Goal: Find contact information: Find contact information

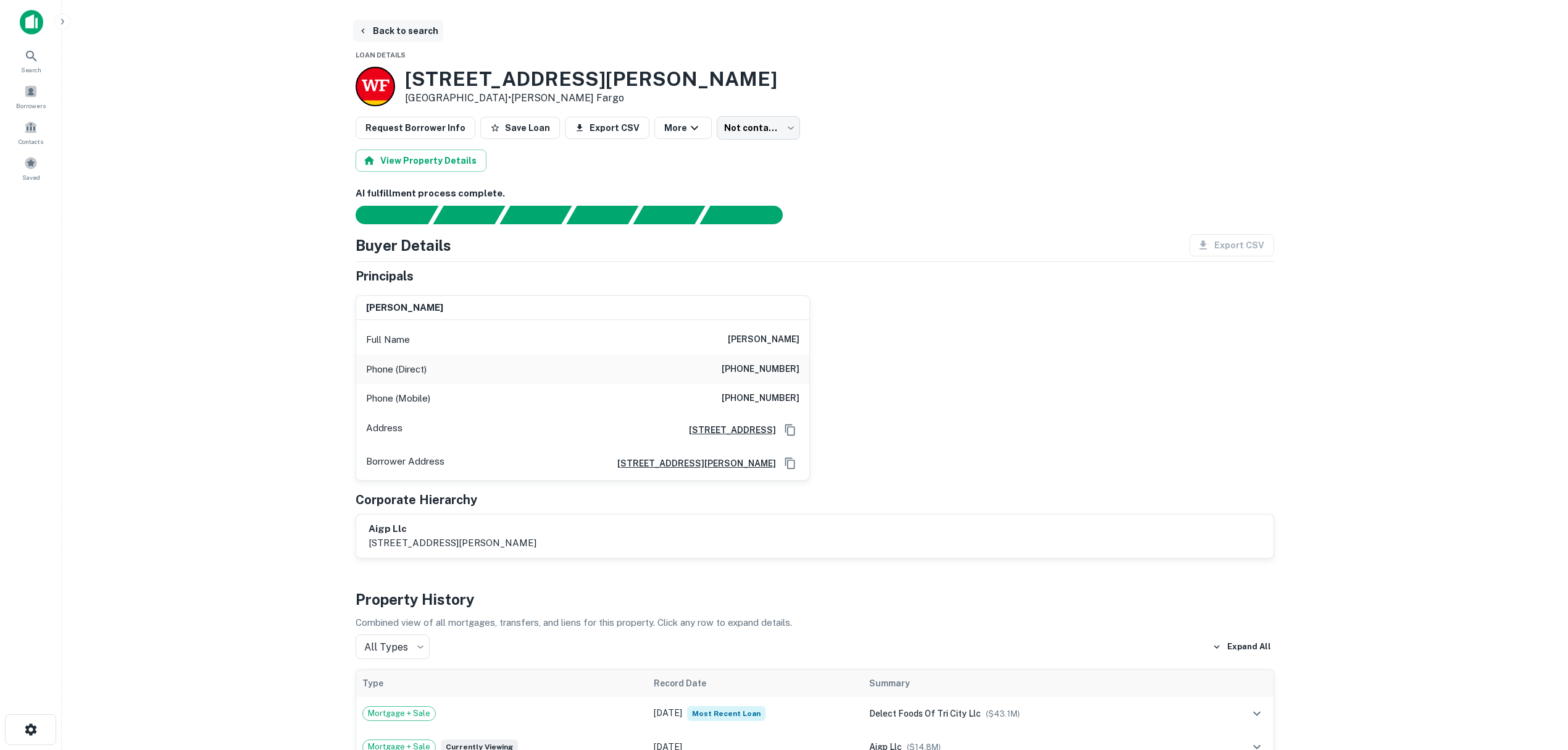
click at [395, 26] on button "Back to search" at bounding box center [398, 31] width 90 height 22
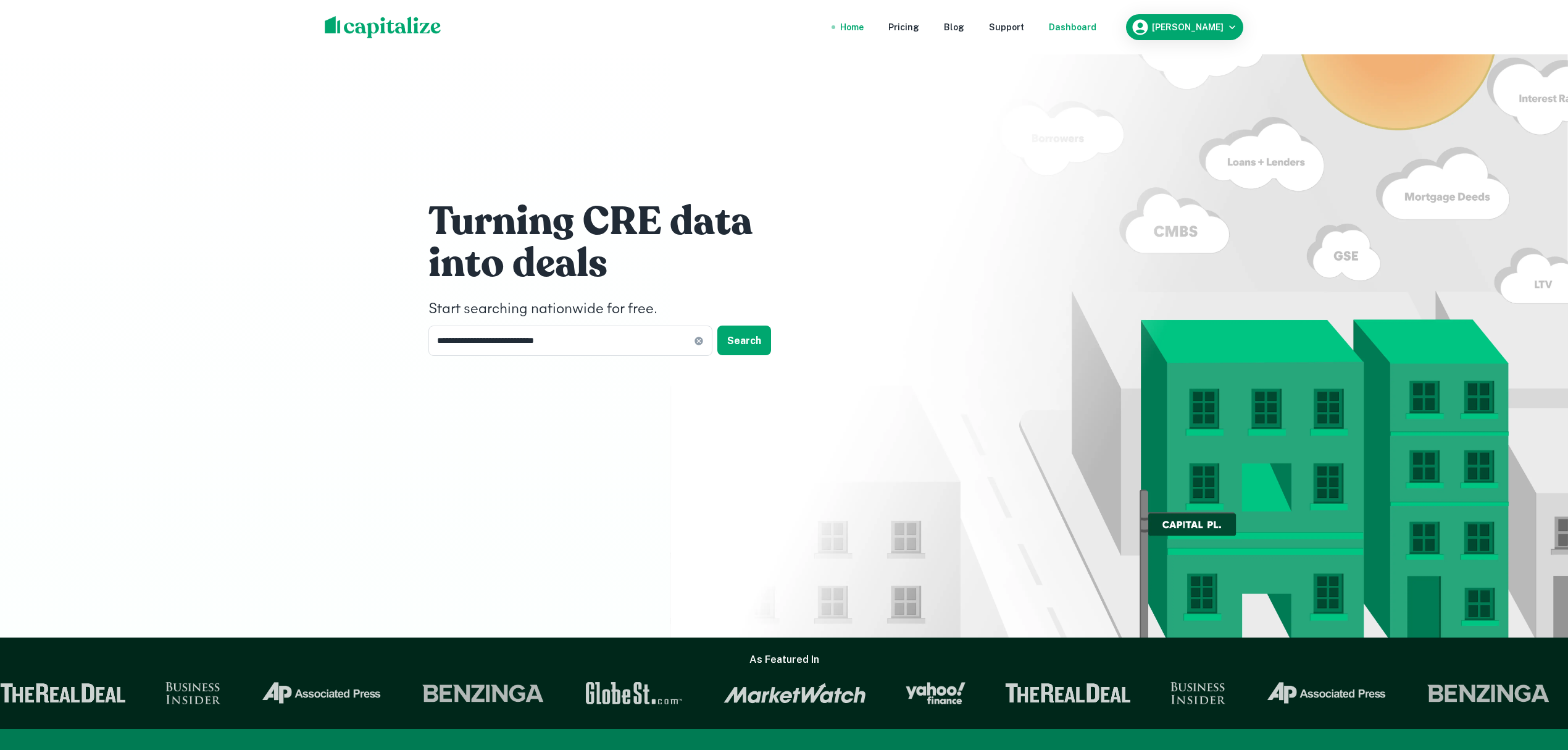
click at [1096, 28] on div "Dashboard" at bounding box center [1073, 27] width 47 height 14
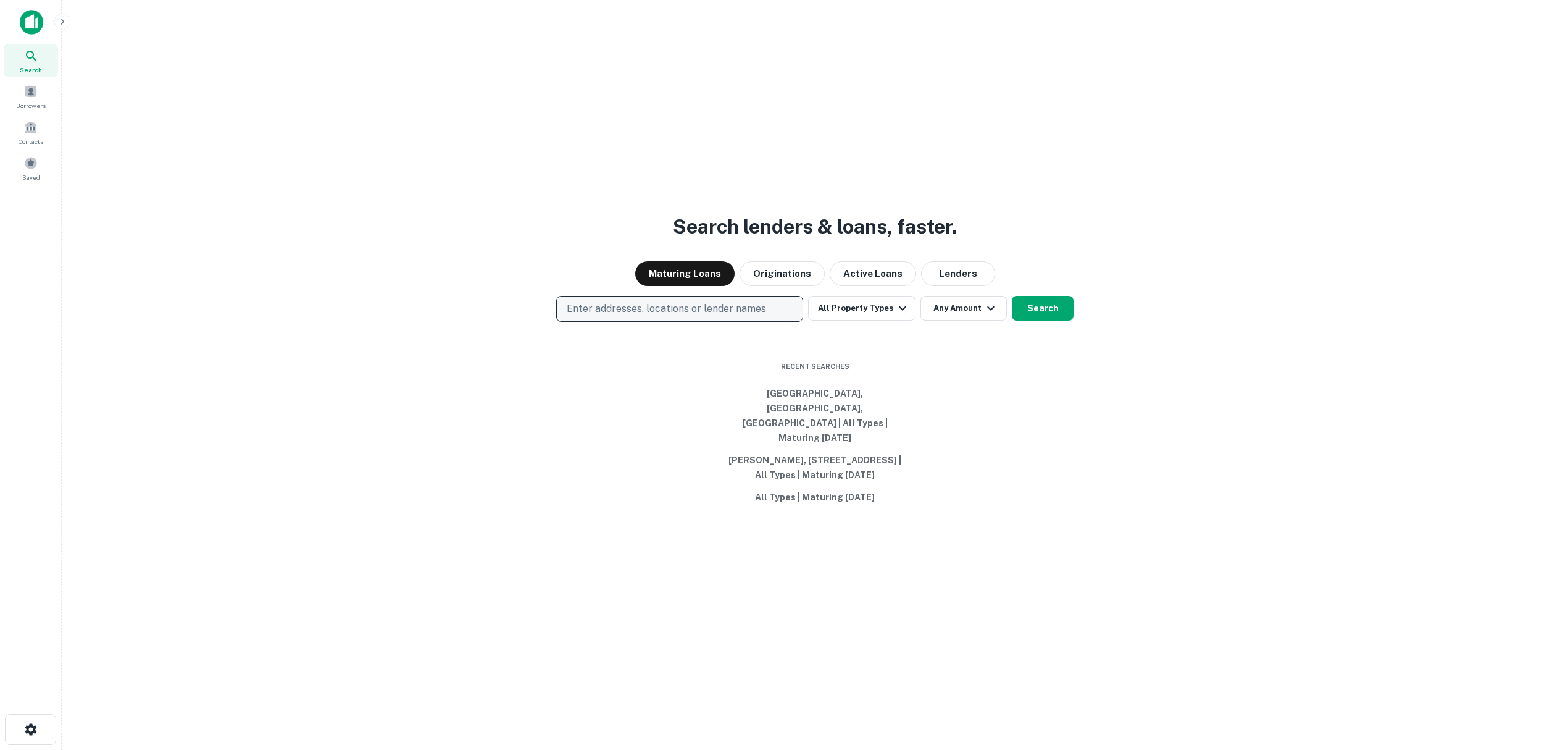
click at [621, 316] on p "Enter addresses, locations or lender names" at bounding box center [666, 308] width 199 height 14
type input "**********"
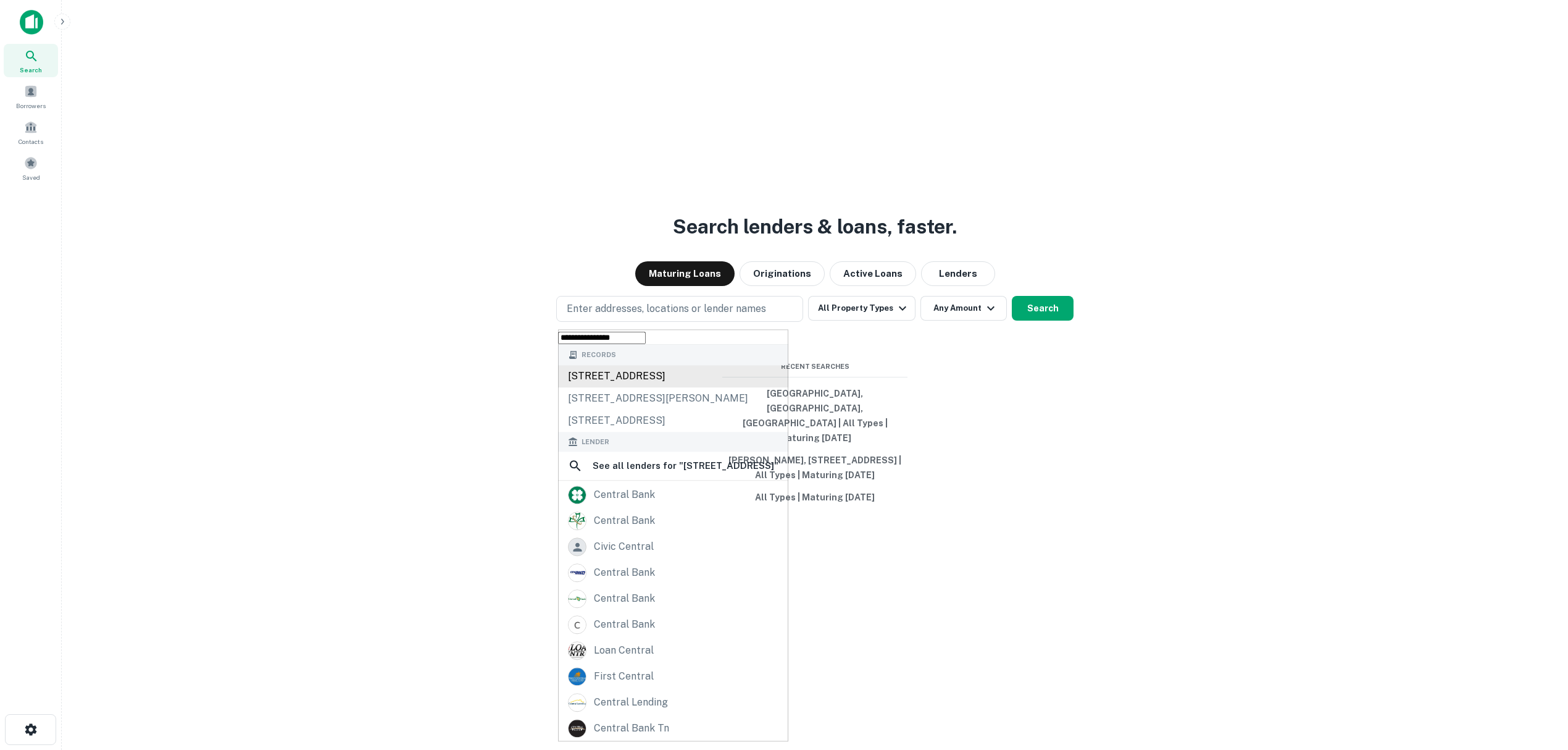
click at [680, 387] on div "[STREET_ADDRESS]" at bounding box center [673, 376] width 231 height 22
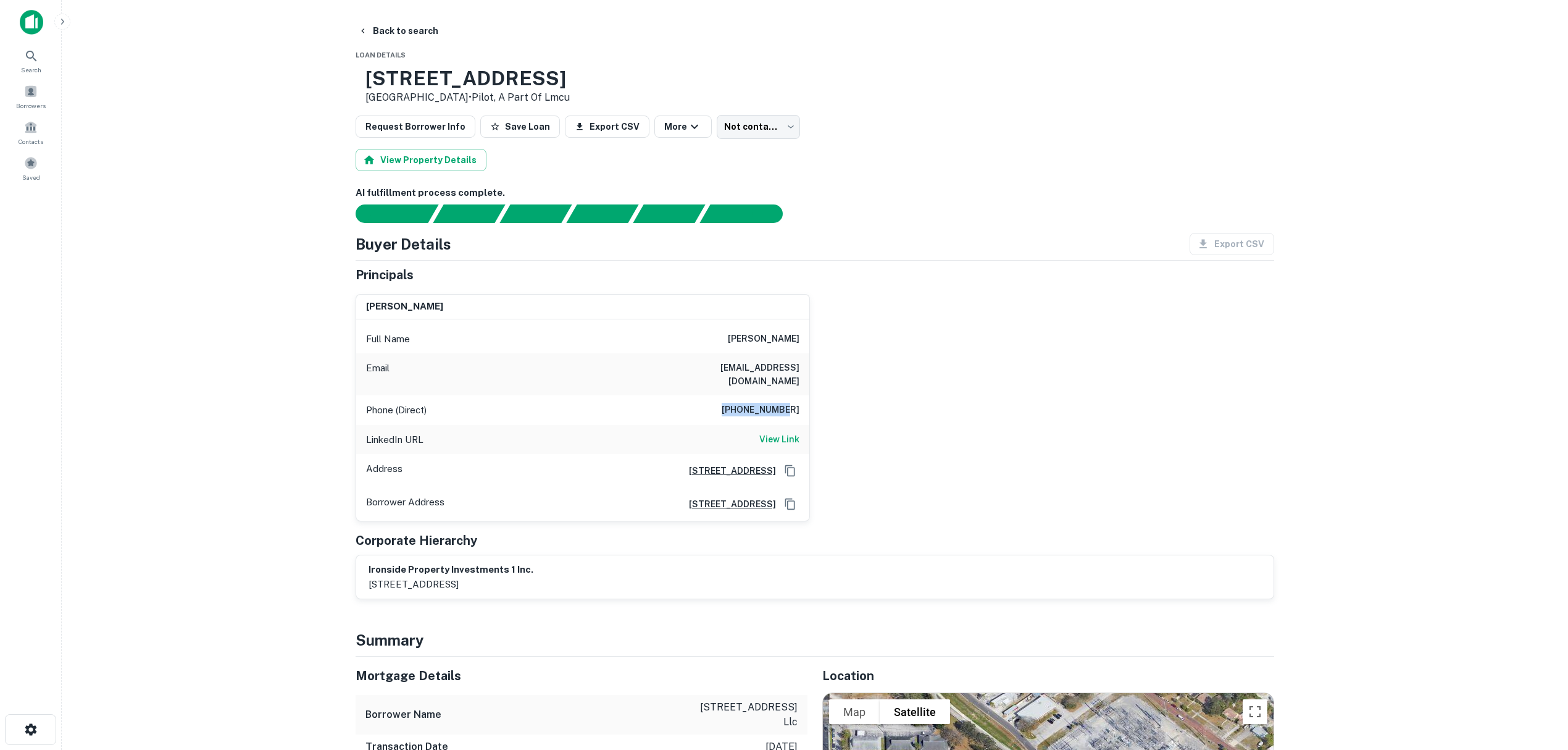
drag, startPoint x: 734, startPoint y: 398, endPoint x: 814, endPoint y: 403, distance: 80.2
click at [814, 403] on div "[PERSON_NAME] Full Name [PERSON_NAME] Email [PERSON_NAME][EMAIL_ADDRESS][DOMAIN…" at bounding box center [810, 403] width 929 height 238
copy h6 "[PHONE_NUMBER]"
click at [144, 455] on main "Back to search Loan Details [STREET_ADDRESS] • Pilot, A Part Of Lmcu Request Bo…" at bounding box center [815, 375] width 1506 height 750
